Goal: Information Seeking & Learning: Find specific fact

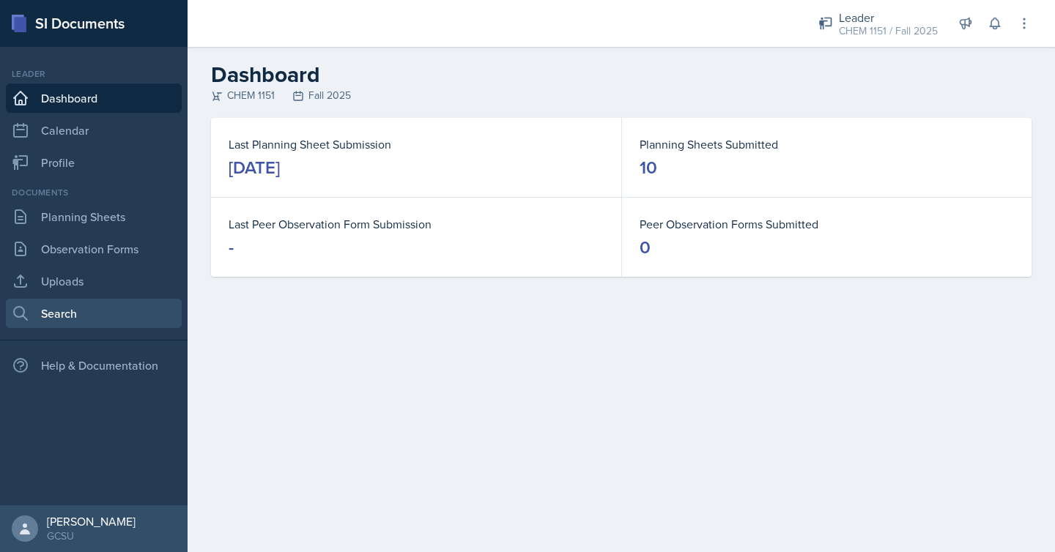
click at [90, 319] on link "Search" at bounding box center [94, 313] width 176 height 29
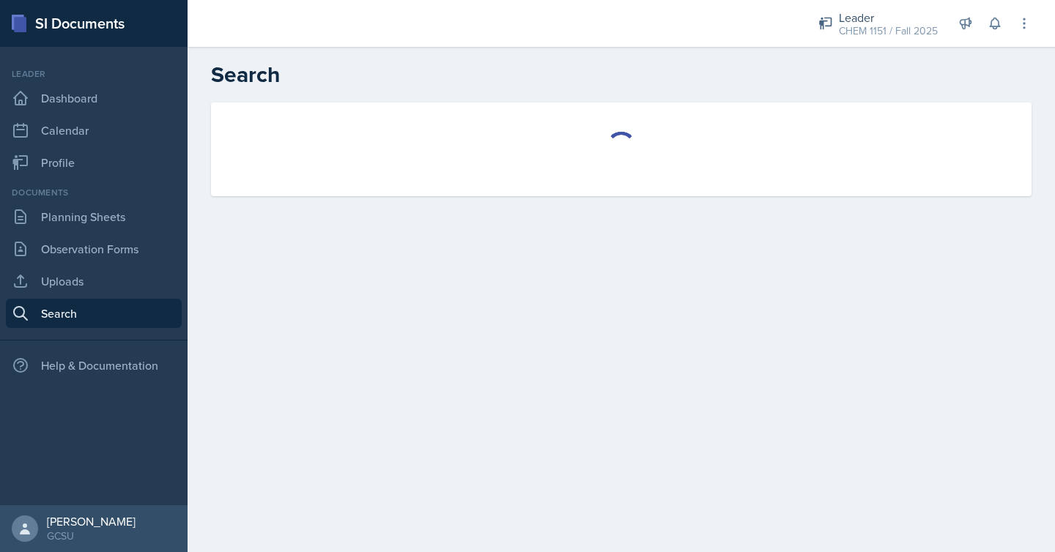
select select "all"
select select "1"
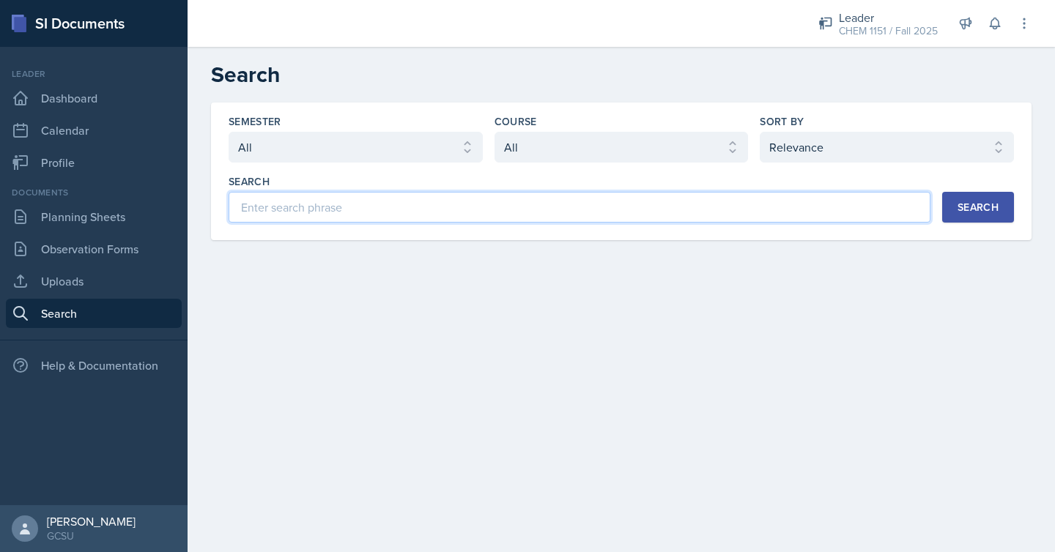
click at [640, 198] on input at bounding box center [580, 207] width 702 height 31
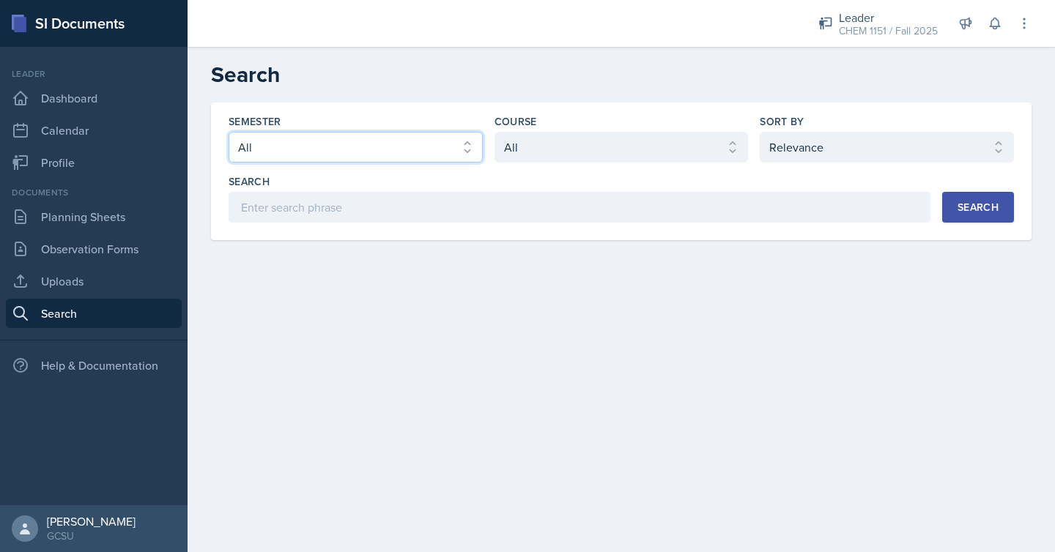
click at [451, 136] on select "Select semester All Fall 2025 Spring 2025 Fall 2024 Spring 2024 Fall 2023 Sprin…" at bounding box center [356, 147] width 254 height 31
select select "986fdc3e-2246-4ffd-9cb8-78666de4ebed"
click at [229, 132] on select "Select semester All Fall 2025 Spring 2025 Fall 2024 Spring 2024 Fall 2023 Sprin…" at bounding box center [356, 147] width 254 height 31
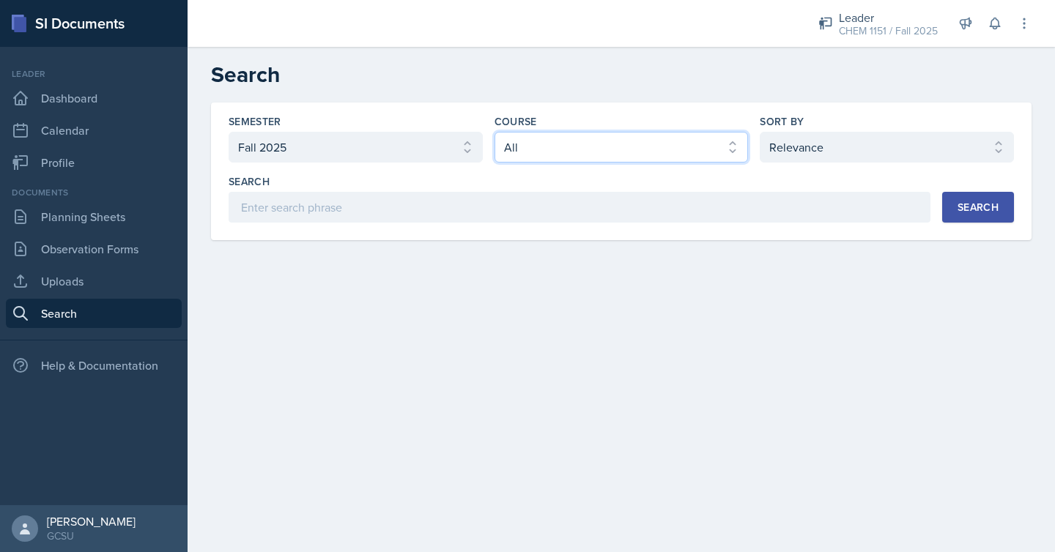
click at [596, 149] on select "Select course All ACCT 3101 ACCT 3102 ASTR 1000 BIOL 1100 BIOL 1107 BIOL 1108 B…" at bounding box center [621, 147] width 254 height 31
click at [494, 132] on select "Select course All ACCT 3101 ACCT 3102 ASTR 1000 BIOL 1100 BIOL 1107 BIOL 1108 B…" at bounding box center [621, 147] width 254 height 31
click at [942, 196] on button "Search" at bounding box center [978, 207] width 72 height 31
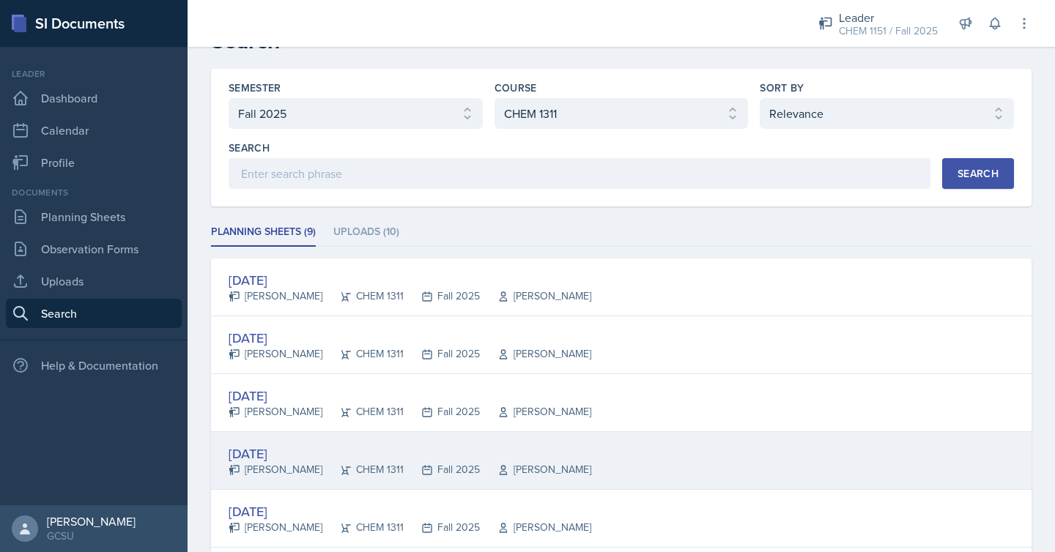
scroll to position [18, 0]
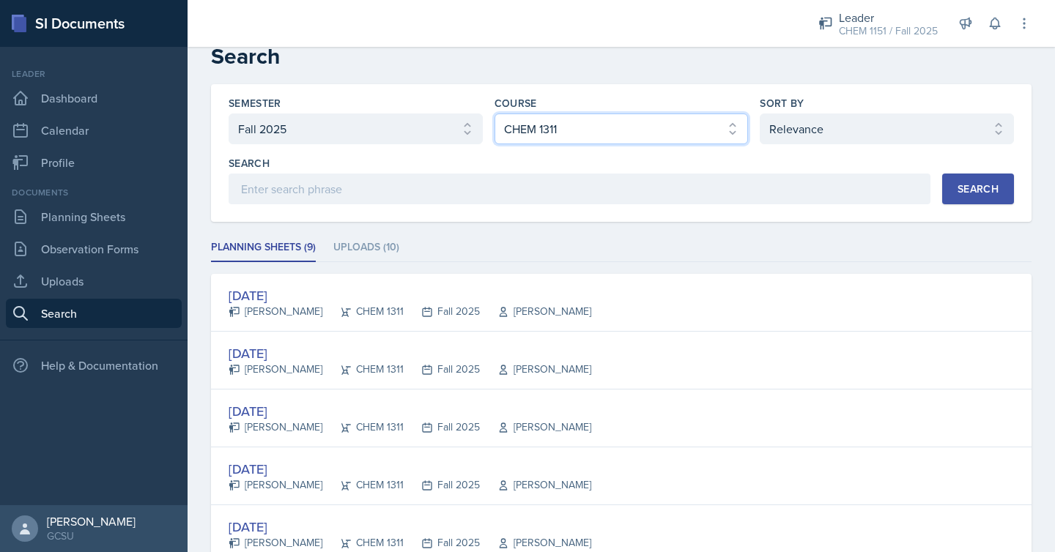
click at [620, 127] on select "Select course All ACCT 3101 ACCT 3102 ASTR 1000 BIOL 1100 BIOL 1107 BIOL 1108 B…" at bounding box center [621, 129] width 254 height 31
select select "b8b24a39-b8b2-4597-9e8c-92b6b9994cd0"
click at [494, 114] on select "Select course All ACCT 3101 ACCT 3102 ASTR 1000 BIOL 1100 BIOL 1107 BIOL 1108 B…" at bounding box center [621, 129] width 254 height 31
click at [961, 192] on div "Search" at bounding box center [977, 189] width 41 height 12
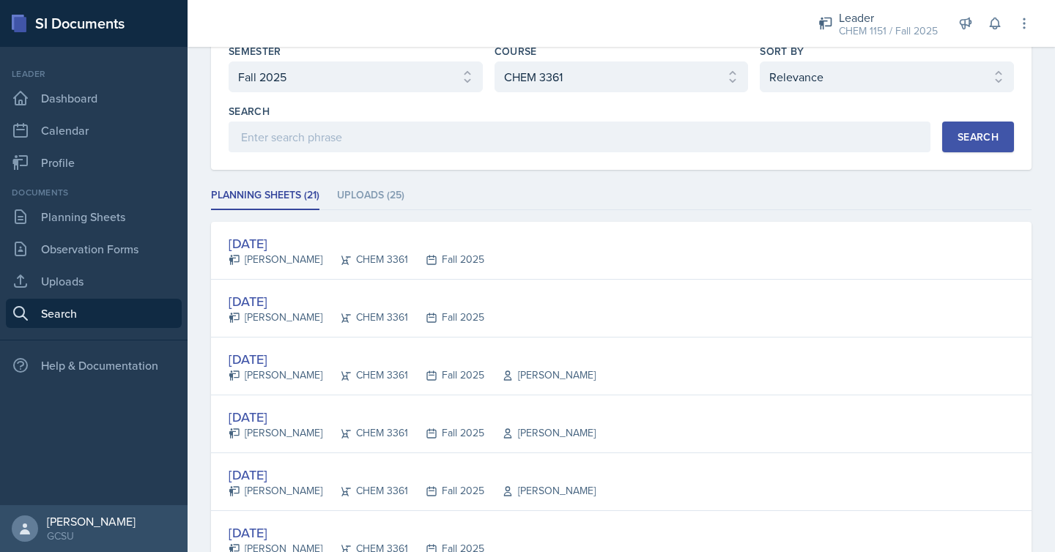
scroll to position [0, 0]
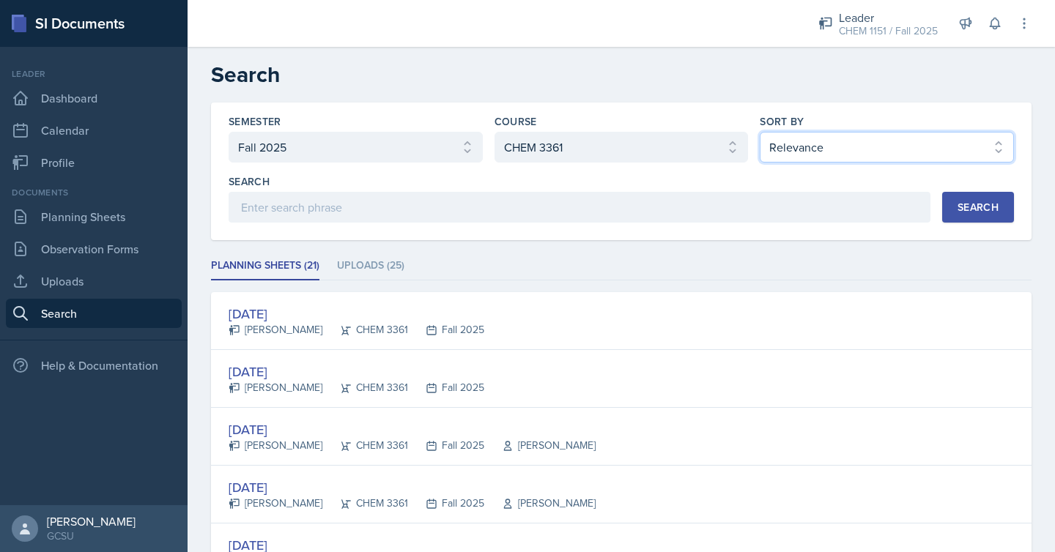
click at [875, 156] on select "Select sort by Relevance Document Date (Asc) Document Date (Desc)" at bounding box center [887, 147] width 254 height 31
select select "3"
click at [760, 132] on select "Select sort by Relevance Document Date (Asc) Document Date (Desc)" at bounding box center [887, 147] width 254 height 31
click at [979, 211] on div "Search" at bounding box center [977, 207] width 41 height 12
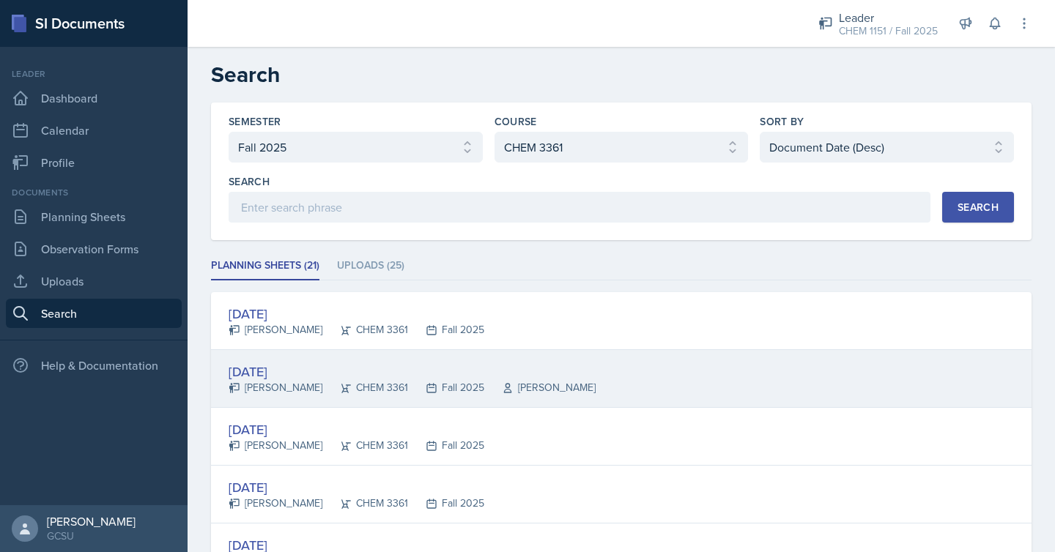
click at [871, 375] on div "[DATE] [PERSON_NAME] CHEM 3361 Fall 2025 [PERSON_NAME]" at bounding box center [621, 379] width 820 height 58
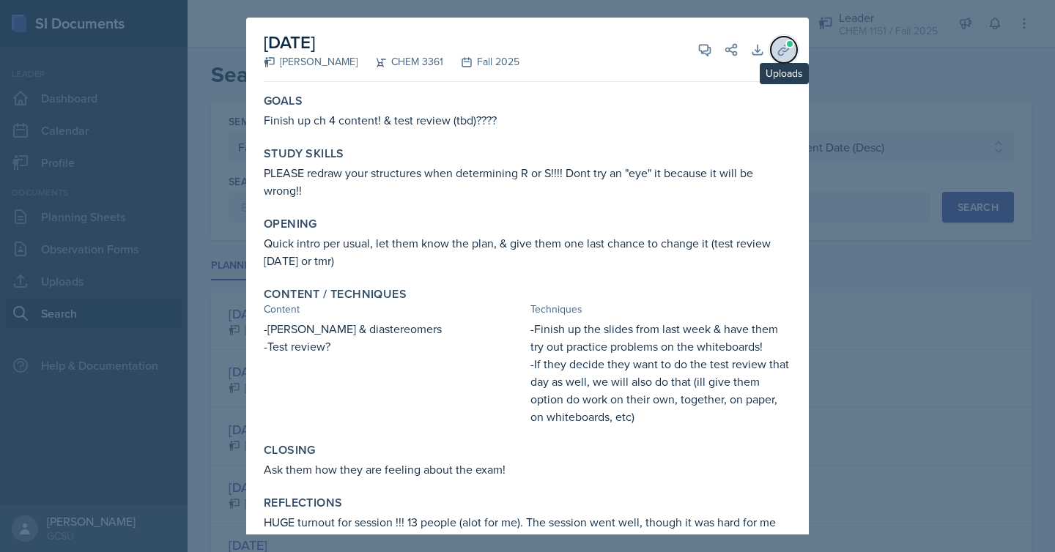
click at [784, 57] on button "Uploads" at bounding box center [784, 50] width 26 height 26
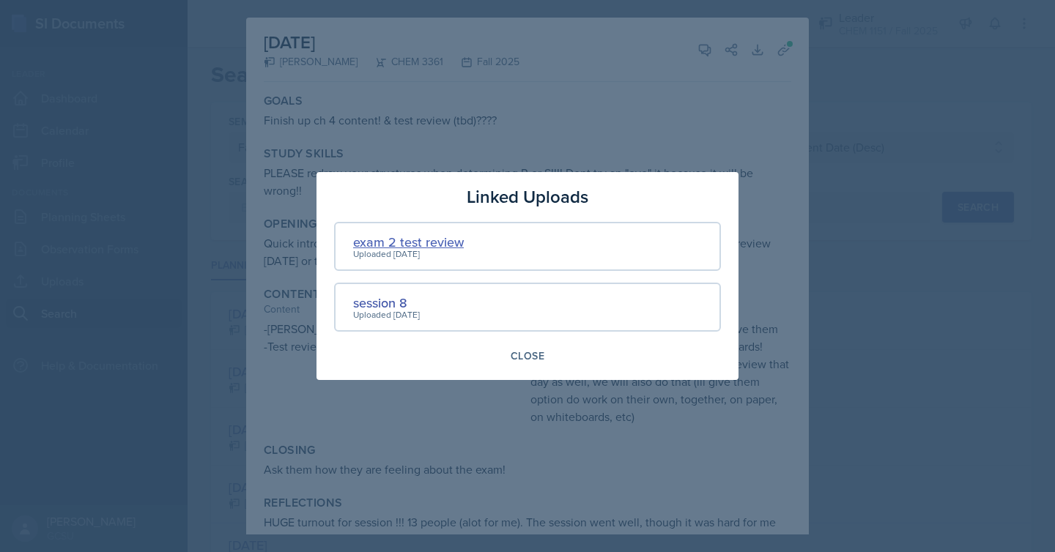
click at [445, 240] on div "exam 2 test review" at bounding box center [408, 242] width 111 height 20
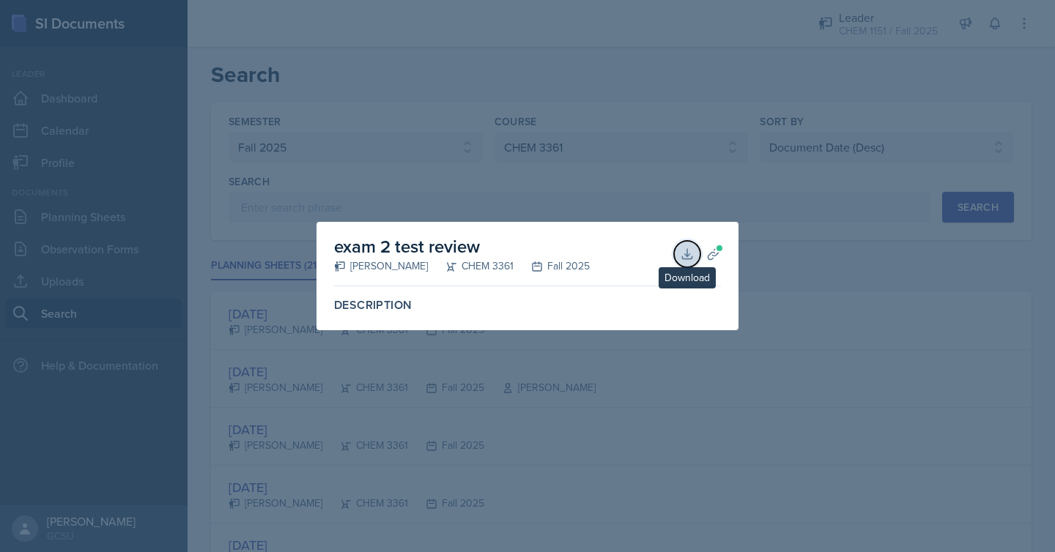
click at [683, 262] on button "Download" at bounding box center [687, 254] width 26 height 26
click at [809, 327] on div at bounding box center [527, 276] width 1055 height 552
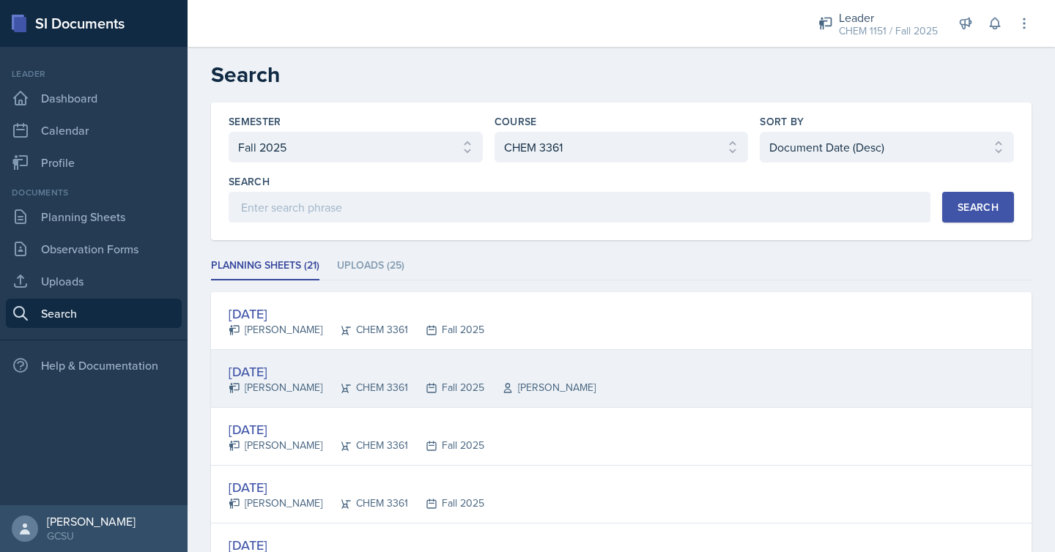
click at [690, 407] on div "[DATE] [PERSON_NAME] CHEM 3361 Fall 2025 [PERSON_NAME]" at bounding box center [621, 379] width 820 height 58
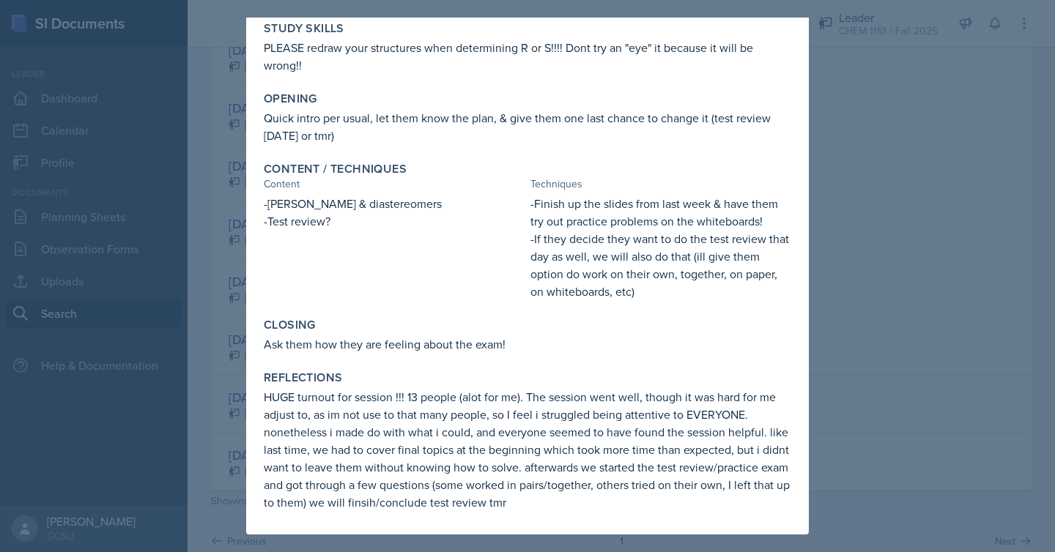
scroll to position [1047, 0]
